Goal: Task Accomplishment & Management: Use online tool/utility

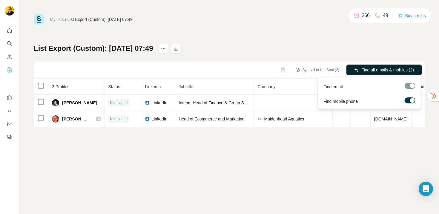
click at [374, 71] on span "Find all emails & mobiles (2)" at bounding box center [387, 70] width 53 height 6
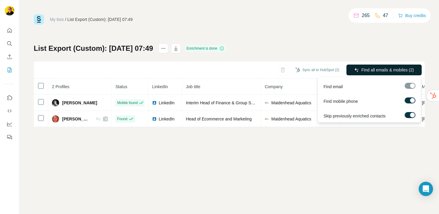
click at [375, 67] on button "Find all emails & mobiles (2)" at bounding box center [383, 69] width 75 height 11
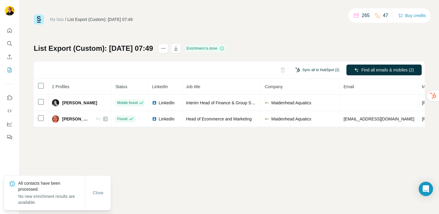
click at [313, 68] on button "Sync all to HubSpot (2)" at bounding box center [317, 69] width 52 height 9
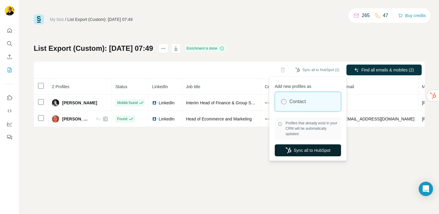
click at [303, 152] on button "Sync all to HubSpot" at bounding box center [307, 150] width 66 height 12
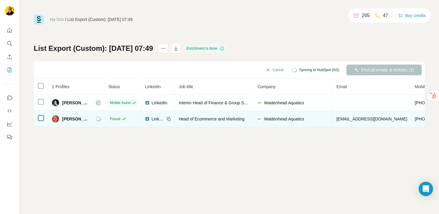
drag, startPoint x: 344, startPoint y: 118, endPoint x: 417, endPoint y: 118, distance: 73.1
click at [411, 118] on td "ndance@maidenheadaquatics.co.uk" at bounding box center [371, 119] width 78 height 16
copy span "ndance@maidenheadaquatics.co.uk"
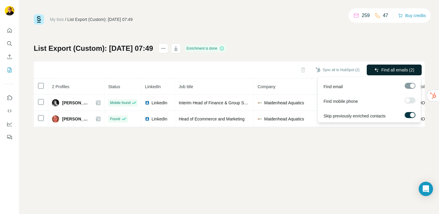
click at [399, 70] on span "Find all emails (2)" at bounding box center [397, 70] width 33 height 6
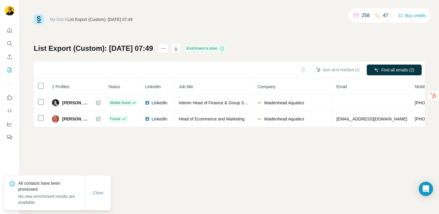
click at [294, 144] on div "My lists / List Export (Custom): 20/08/2025 07:49 258 47 Buy credits List Expor…" at bounding box center [228, 107] width 419 height 214
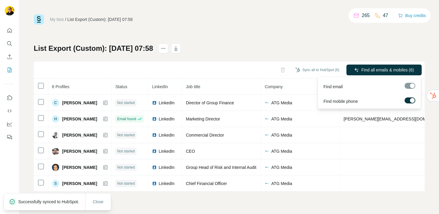
click at [408, 99] on label at bounding box center [409, 100] width 11 height 6
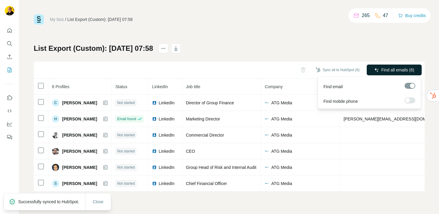
click at [396, 72] on span "Find all emails (6)" at bounding box center [397, 70] width 33 height 6
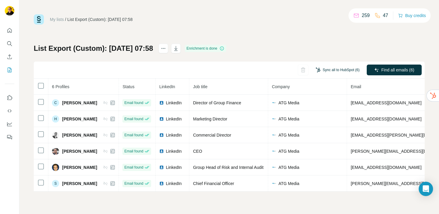
click at [329, 71] on button "Sync all to HubSpot (6)" at bounding box center [337, 69] width 52 height 9
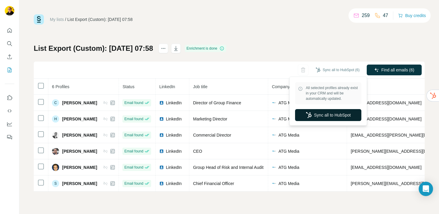
click at [327, 114] on button "Sync all to HubSpot" at bounding box center [328, 115] width 66 height 12
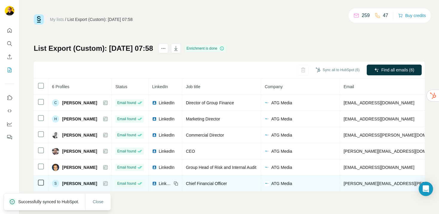
click at [74, 186] on div "S Sarah Highfield" at bounding box center [74, 183] width 45 height 7
click at [72, 182] on span "Sarah Highfield" at bounding box center [79, 183] width 35 height 6
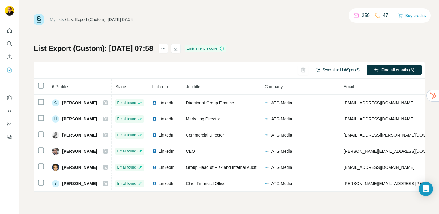
click at [335, 69] on button "Sync all to HubSpot (6)" at bounding box center [337, 69] width 52 height 9
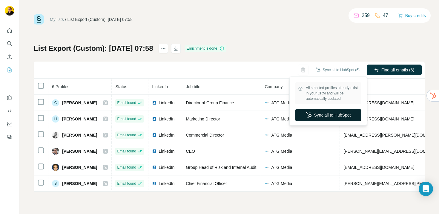
click at [336, 117] on button "Sync all to HubSpot" at bounding box center [328, 115] width 66 height 12
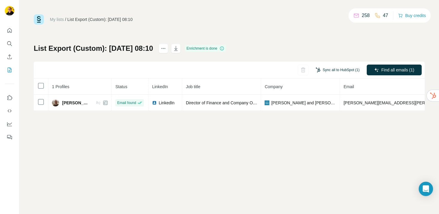
click at [336, 70] on button "Sync all to HubSpot (1)" at bounding box center [337, 69] width 52 height 9
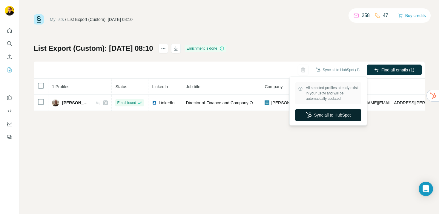
click at [334, 115] on button "Sync all to HubSpot" at bounding box center [328, 115] width 66 height 12
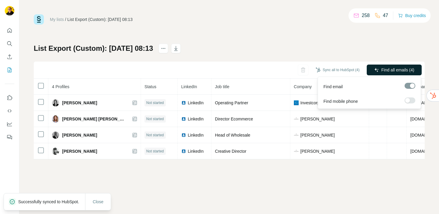
click at [384, 69] on span "Find all emails (4)" at bounding box center [397, 70] width 33 height 6
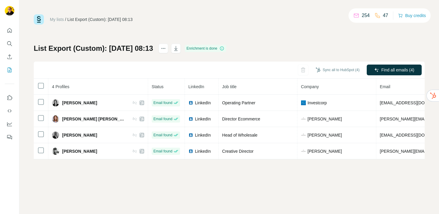
click at [355, 70] on button "Sync all to HubSpot (4)" at bounding box center [337, 69] width 52 height 9
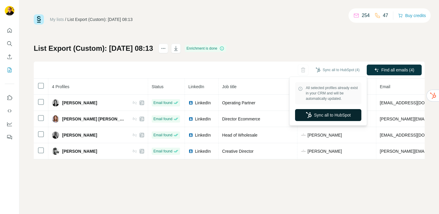
click at [330, 114] on button "Sync all to HubSpot" at bounding box center [328, 115] width 66 height 12
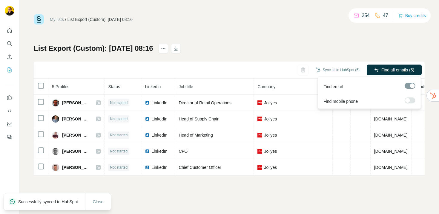
click at [390, 71] on span "Find all emails (5)" at bounding box center [397, 70] width 33 height 6
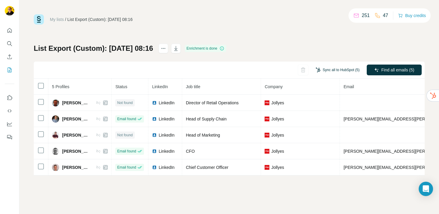
click at [336, 70] on button "Sync all to HubSpot (5)" at bounding box center [337, 69] width 52 height 9
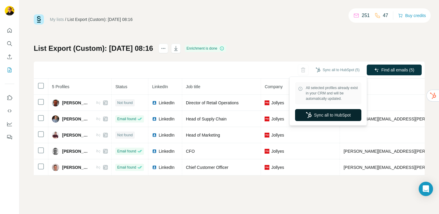
click at [311, 114] on button "Sync all to HubSpot" at bounding box center [328, 115] width 66 height 12
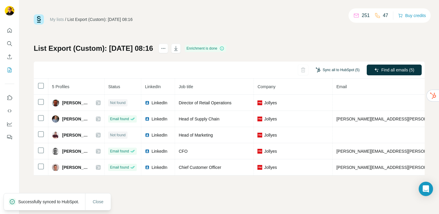
click at [330, 67] on button "Sync all to HubSpot (5)" at bounding box center [337, 69] width 52 height 9
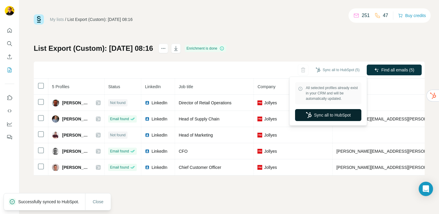
click at [338, 116] on button "Sync all to HubSpot" at bounding box center [328, 115] width 66 height 12
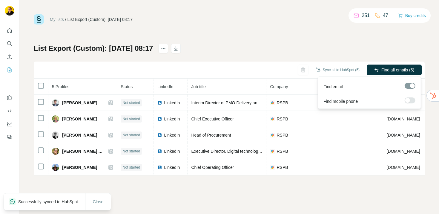
click at [384, 72] on span "Find all emails (5)" at bounding box center [397, 70] width 33 height 6
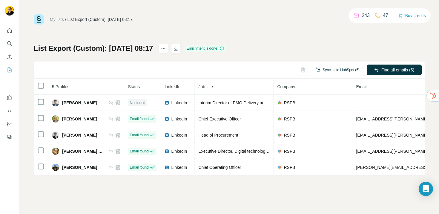
click at [333, 70] on button "Sync all to HubSpot (5)" at bounding box center [337, 69] width 52 height 9
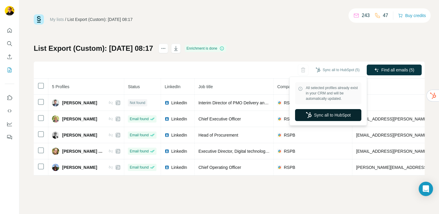
click at [329, 117] on button "Sync all to HubSpot" at bounding box center [328, 115] width 66 height 12
